Goal: Task Accomplishment & Management: Use online tool/utility

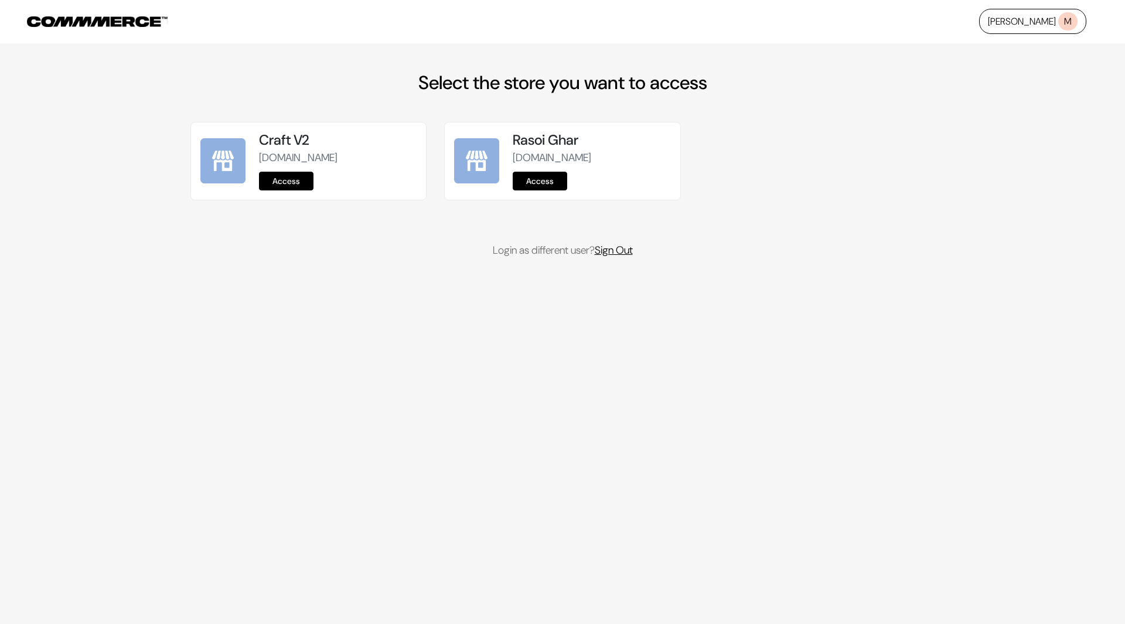
click at [619, 244] on link "Sign Out" at bounding box center [613, 250] width 38 height 14
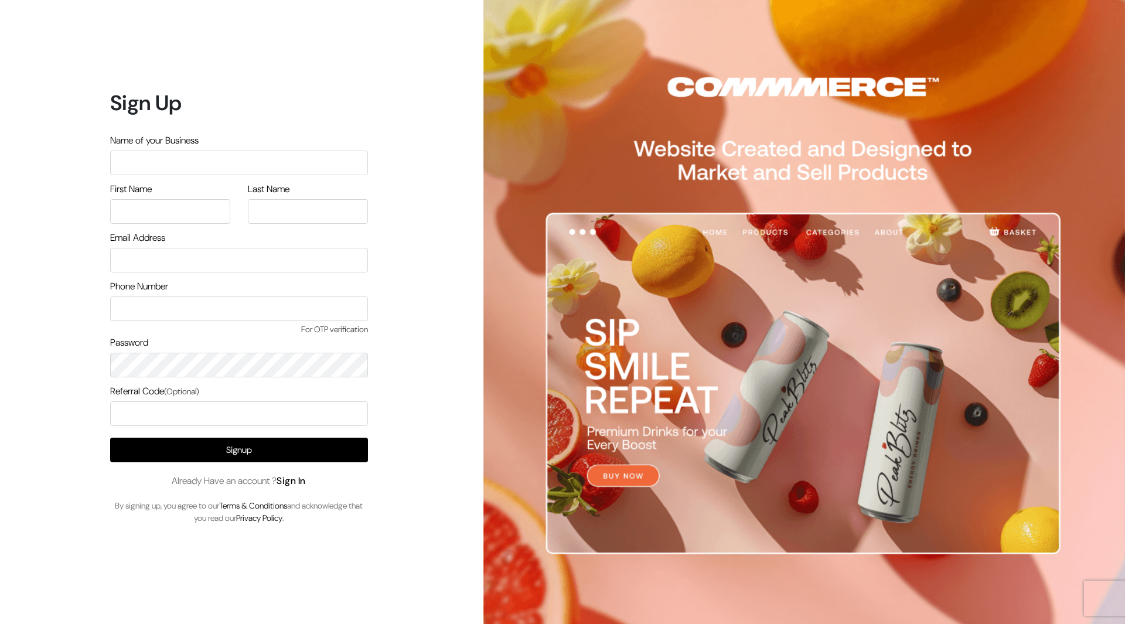
click at [302, 482] on link "Sign In" at bounding box center [290, 480] width 29 height 12
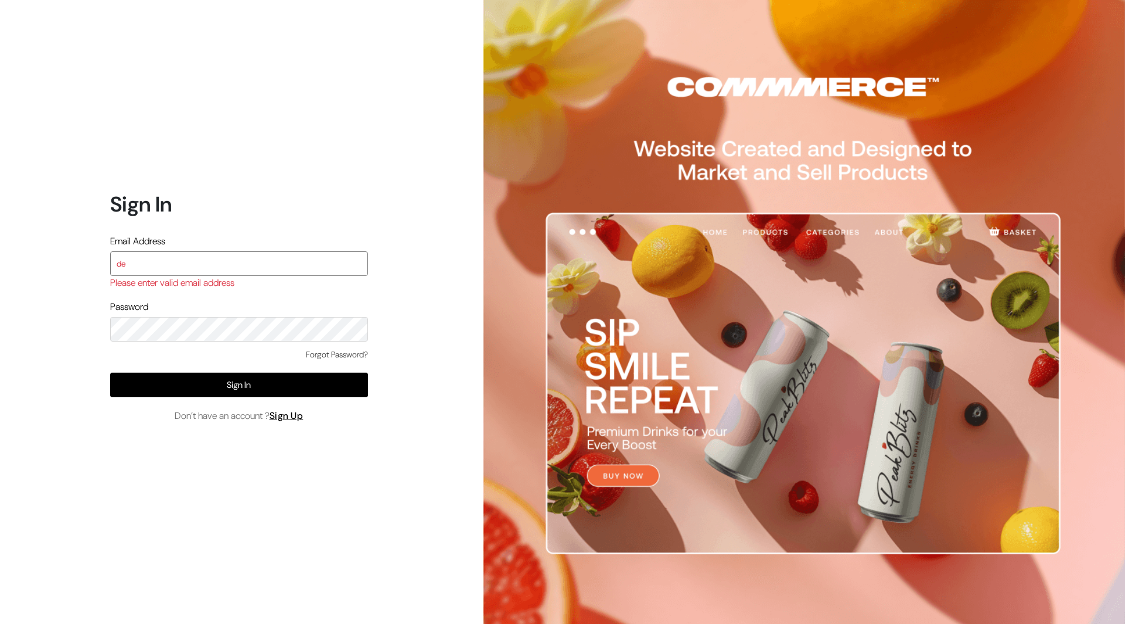
type input "demo@outdocart.in"
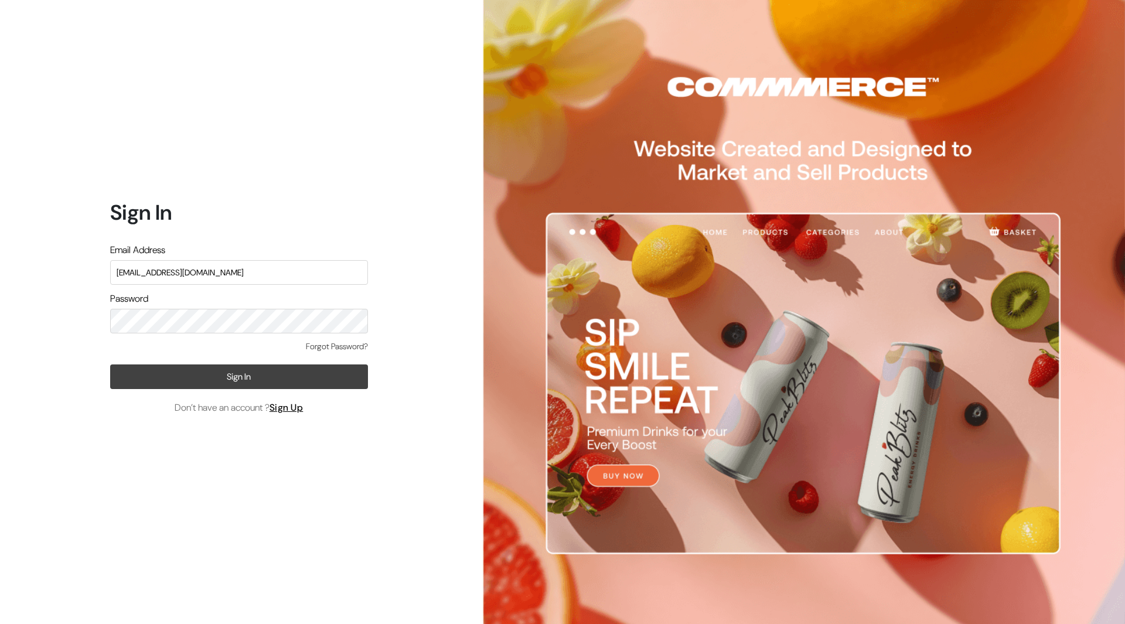
click at [292, 375] on button "Sign In" at bounding box center [239, 376] width 258 height 25
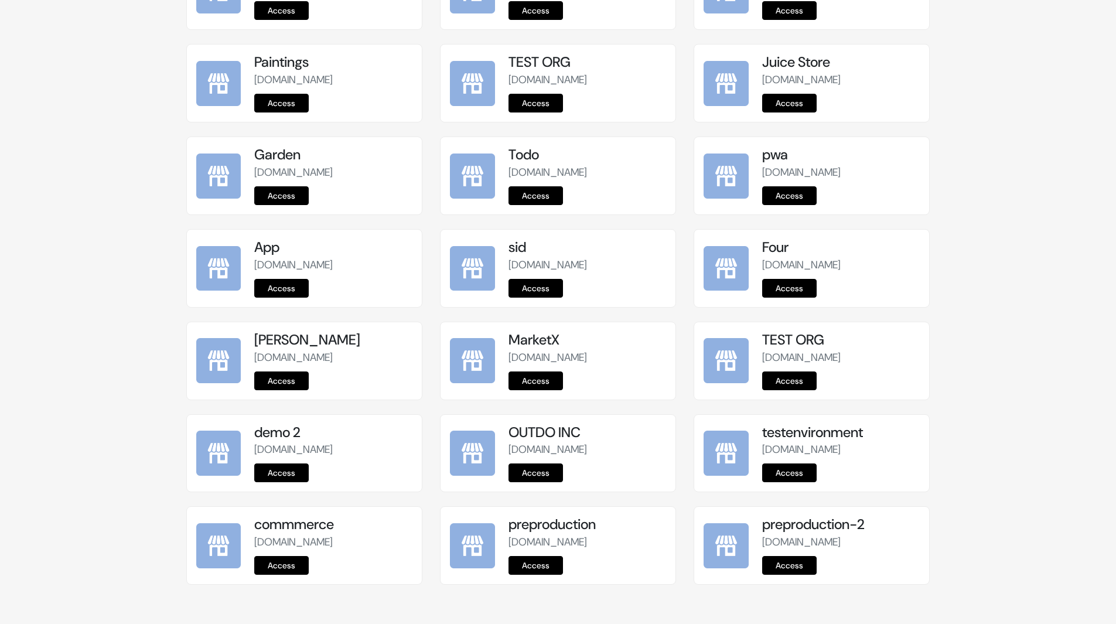
scroll to position [1297, 0]
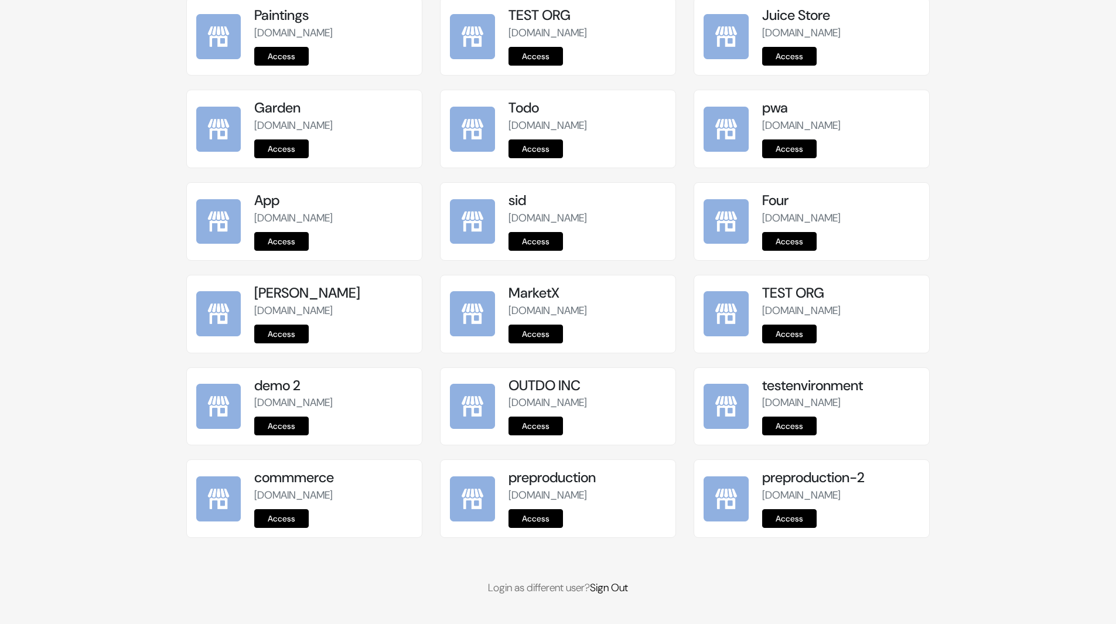
click at [536, 519] on link "Access" at bounding box center [535, 518] width 54 height 19
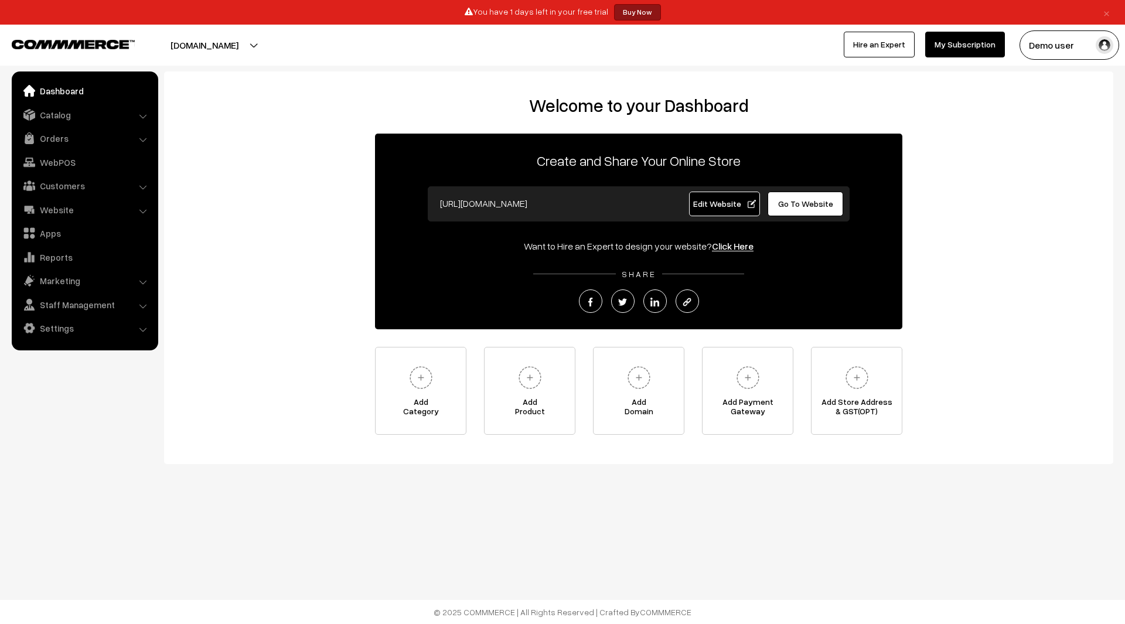
click at [724, 206] on span "Edit Website" at bounding box center [724, 204] width 63 height 10
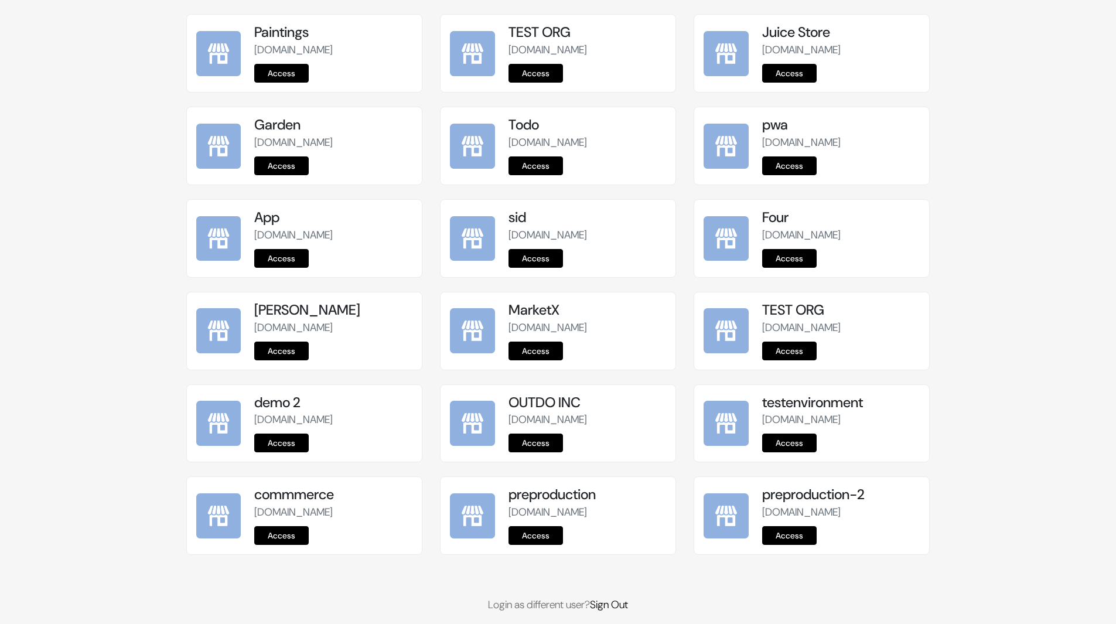
scroll to position [1297, 0]
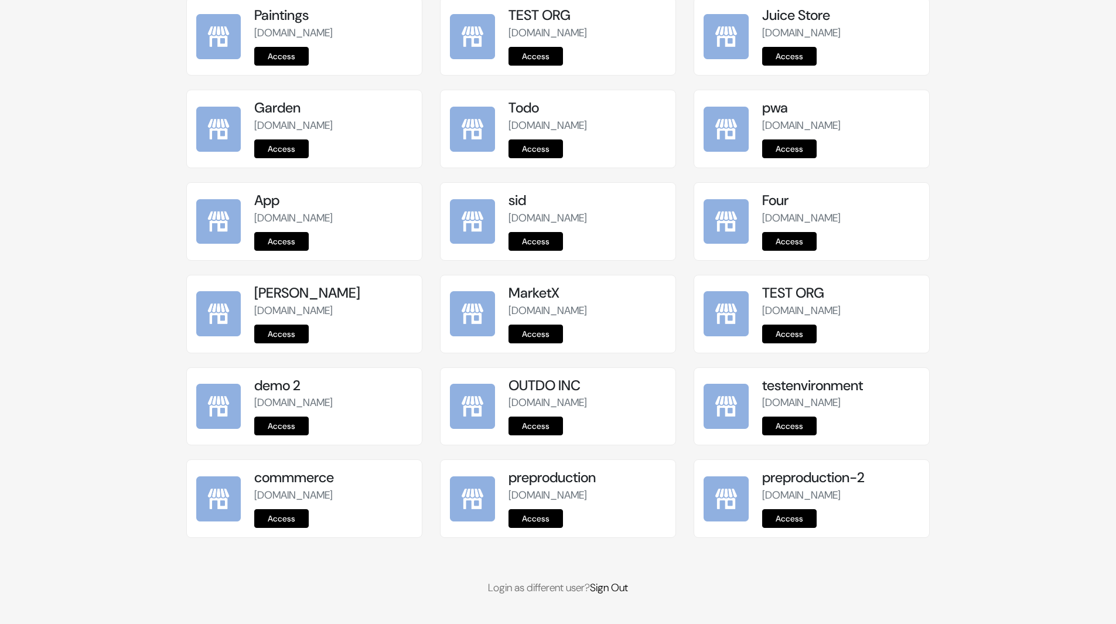
click at [549, 514] on link "Access" at bounding box center [535, 518] width 54 height 19
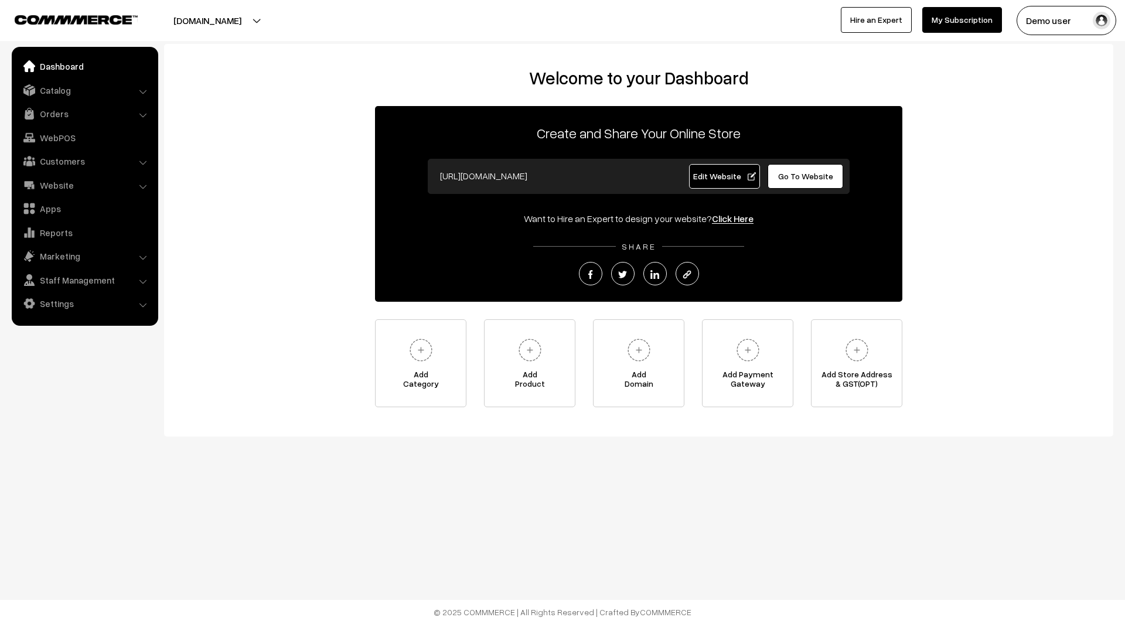
click at [733, 172] on span "Edit Website" at bounding box center [724, 176] width 63 height 10
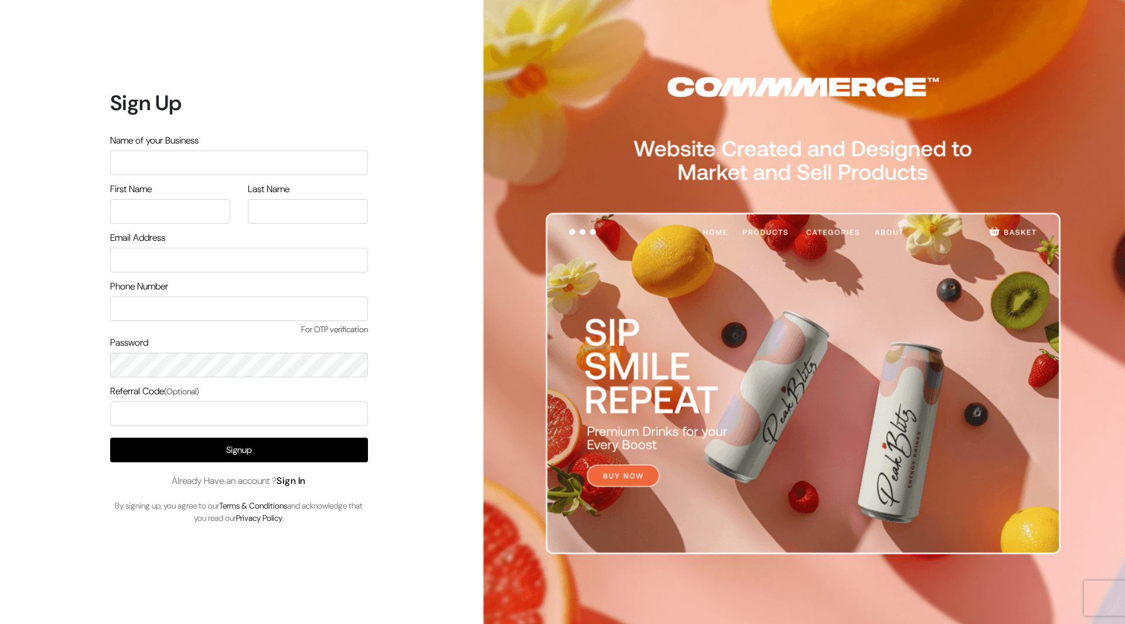
click at [295, 479] on link "Sign In" at bounding box center [290, 480] width 29 height 12
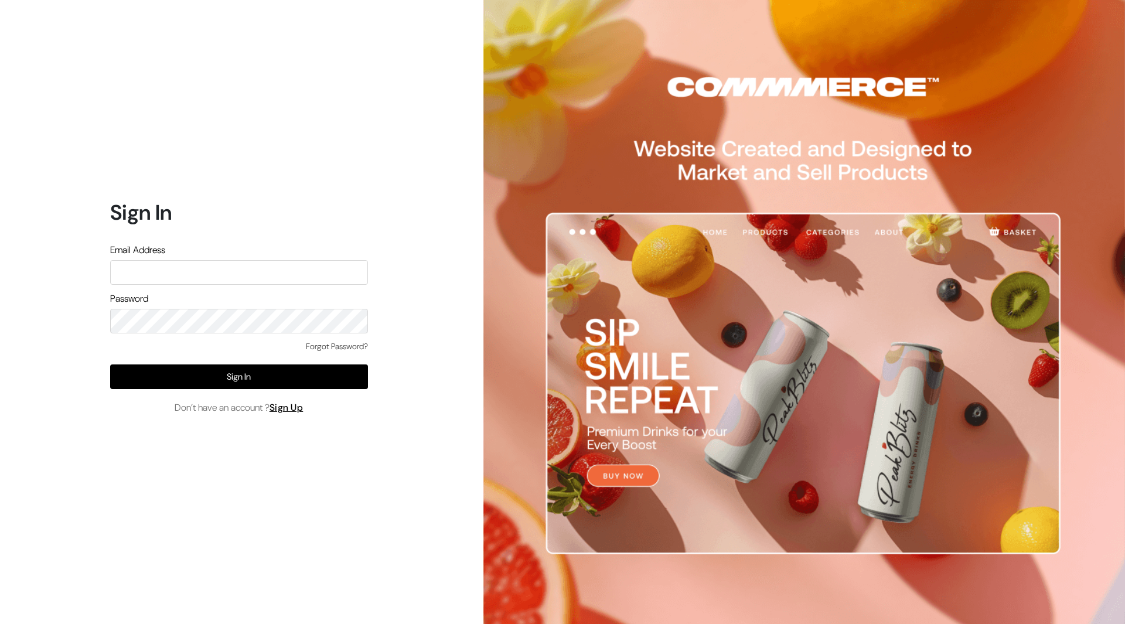
click at [263, 268] on input "text" at bounding box center [239, 272] width 258 height 25
type input "demo@outdocart.in"
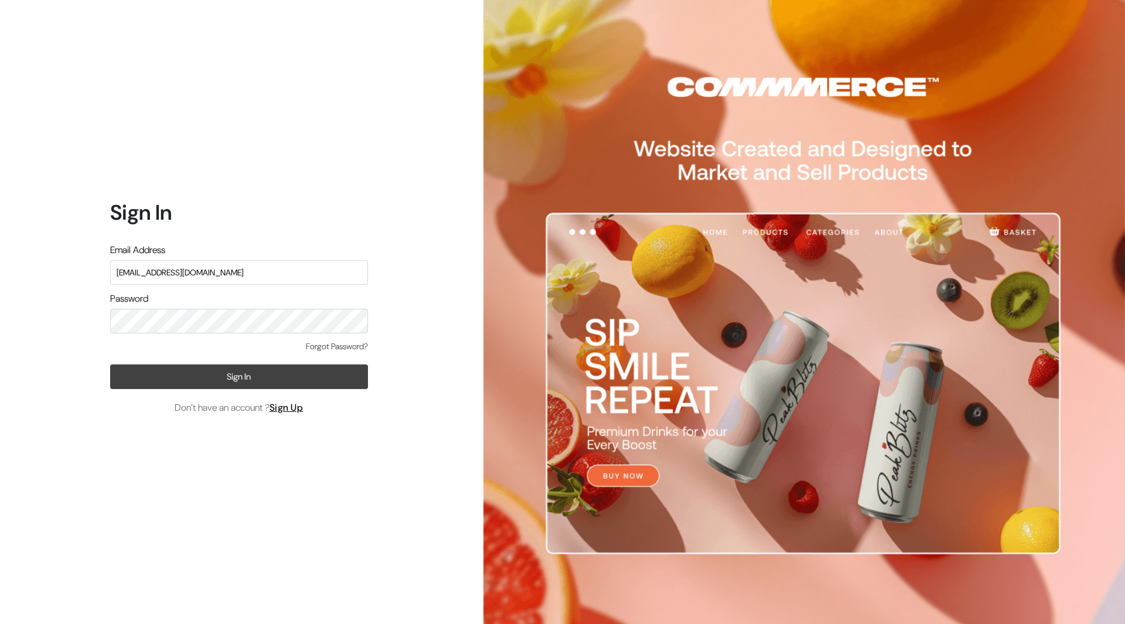
click at [304, 369] on button "Sign In" at bounding box center [239, 376] width 258 height 25
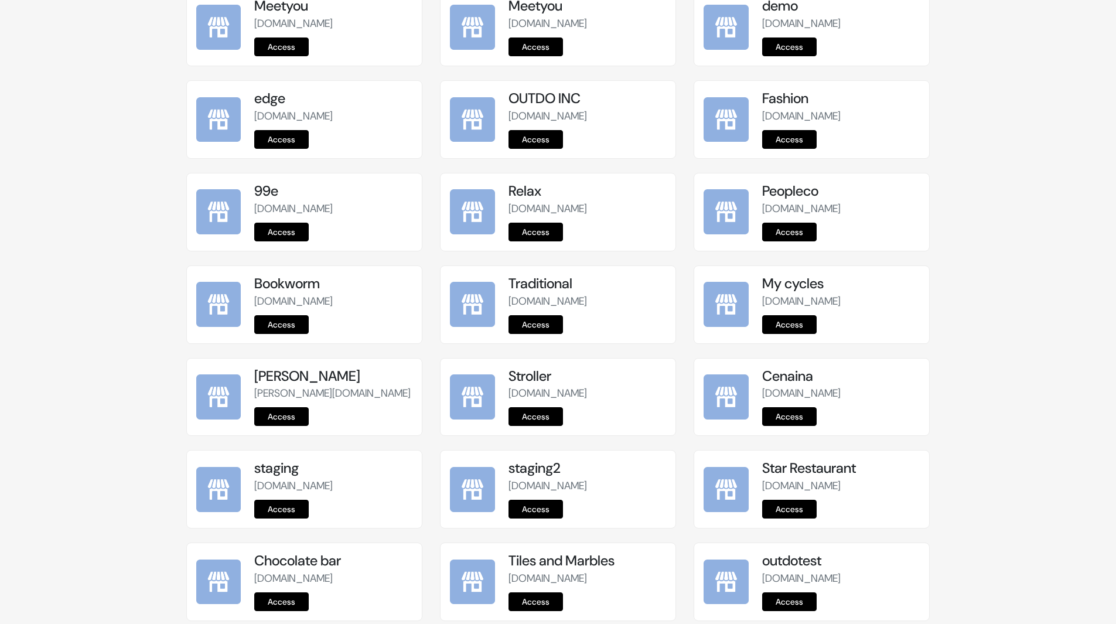
scroll to position [1297, 0]
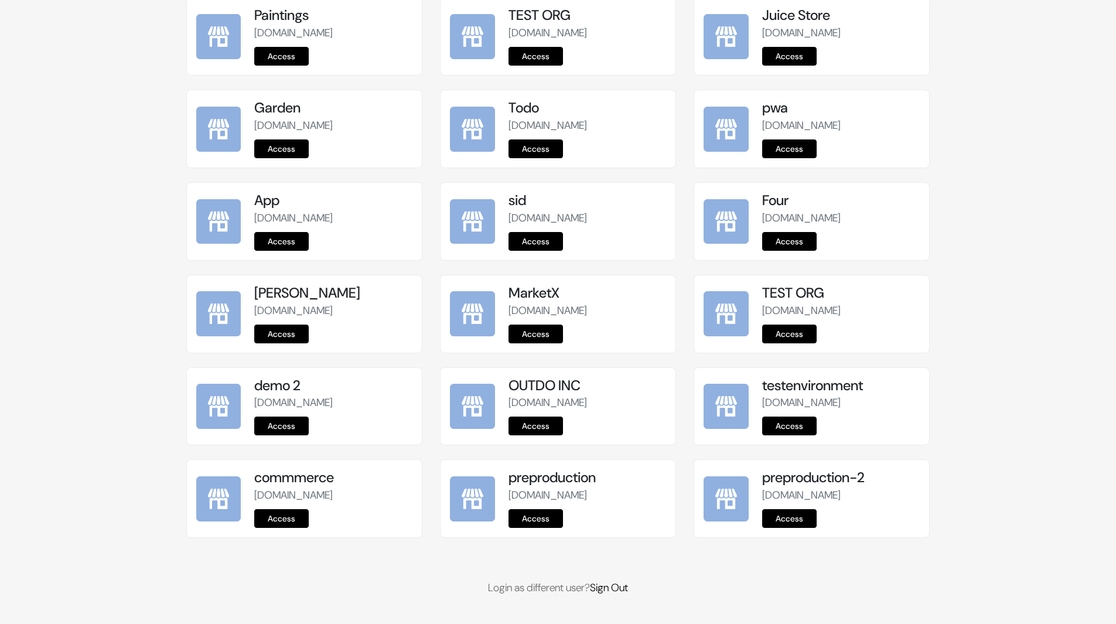
click at [552, 518] on link "Access" at bounding box center [535, 518] width 54 height 19
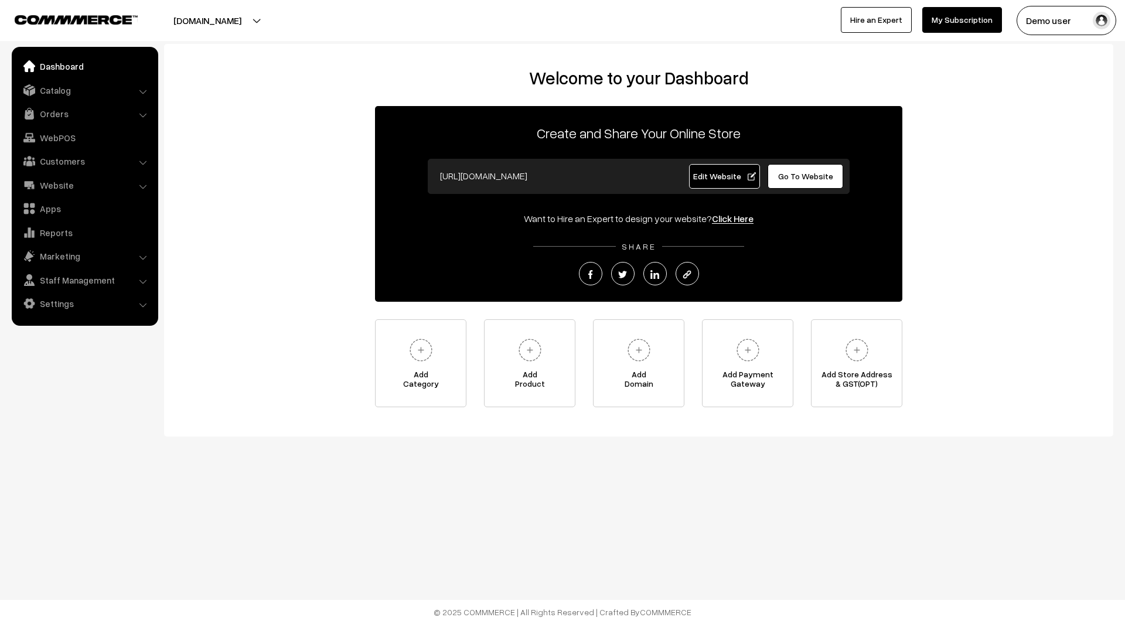
click at [711, 182] on link "Edit Website" at bounding box center [724, 176] width 71 height 25
click at [740, 183] on link "Edit Website" at bounding box center [724, 176] width 71 height 25
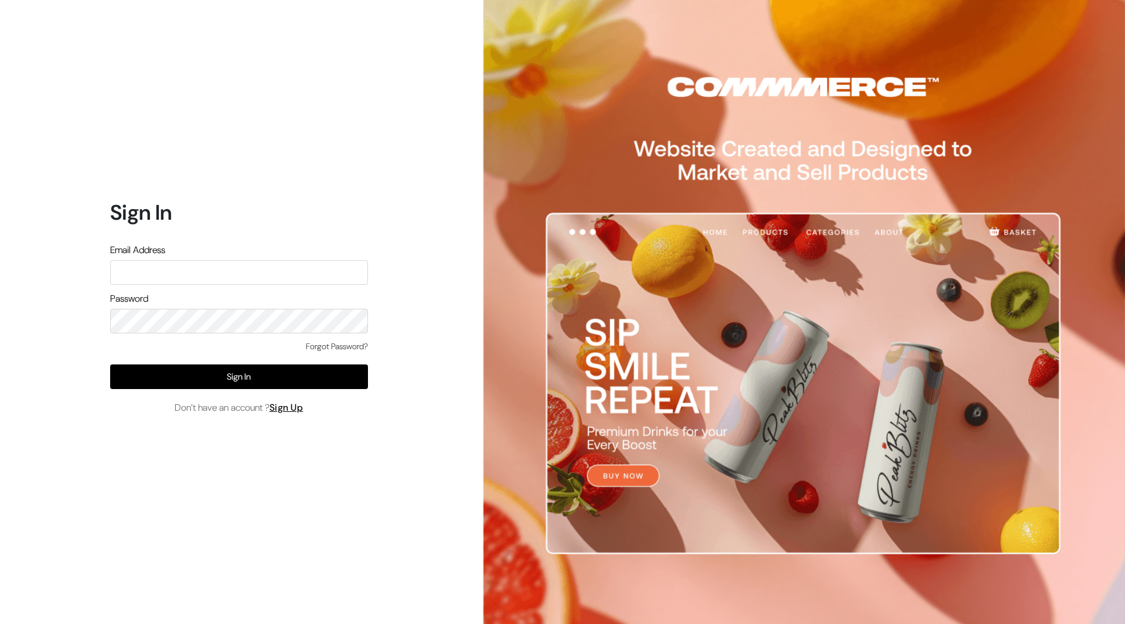
click at [314, 275] on input "text" at bounding box center [239, 272] width 258 height 25
type input "demo@outdocart.in"
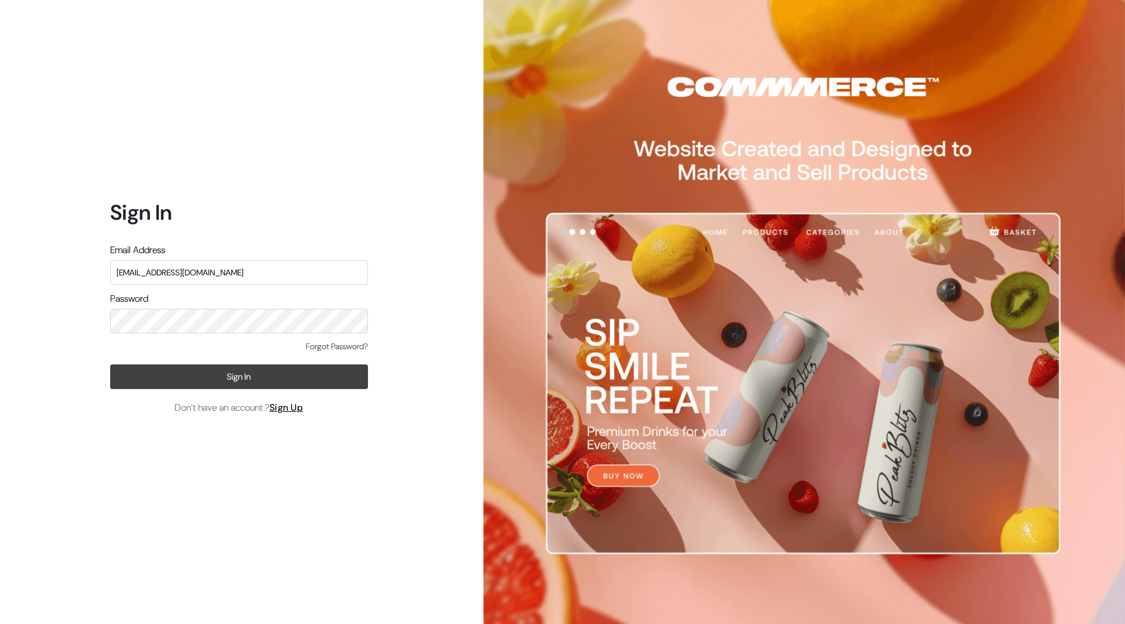
click at [254, 374] on button "Sign In" at bounding box center [239, 376] width 258 height 25
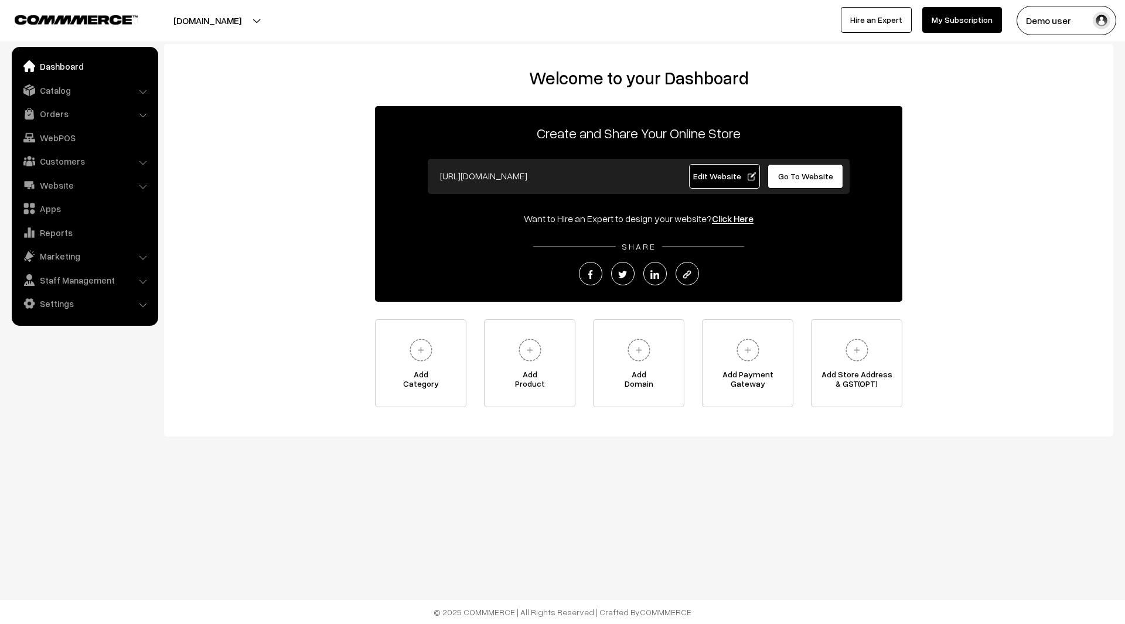
click at [730, 185] on link "Edit Website" at bounding box center [724, 176] width 71 height 25
click at [735, 180] on span "Edit Website" at bounding box center [724, 176] width 63 height 10
click at [723, 175] on span "Edit Website" at bounding box center [724, 176] width 63 height 10
click at [651, 532] on body "Thank you for showing interest. Our team will call you shortly. Close [DOMAIN_N…" at bounding box center [562, 312] width 1125 height 624
click at [732, 176] on span "Edit Website" at bounding box center [724, 176] width 63 height 10
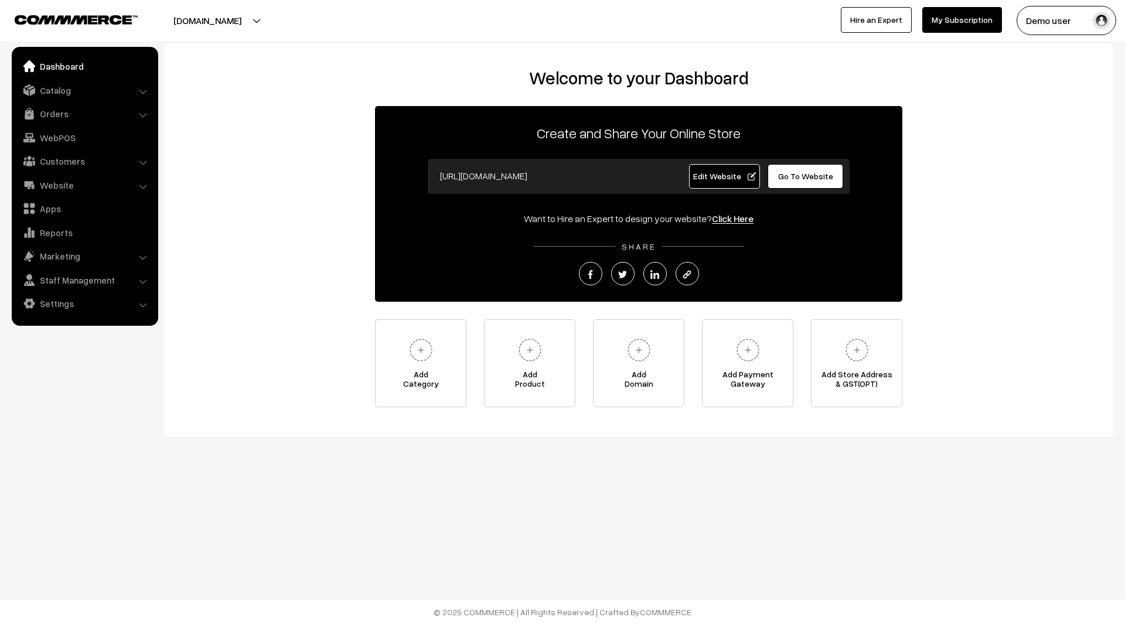
click at [724, 179] on span "Edit Website" at bounding box center [724, 176] width 63 height 10
click at [741, 177] on span "Edit Website" at bounding box center [724, 176] width 63 height 10
click at [717, 173] on span "Edit Website" at bounding box center [724, 176] width 63 height 10
